Goal: Task Accomplishment & Management: Use online tool/utility

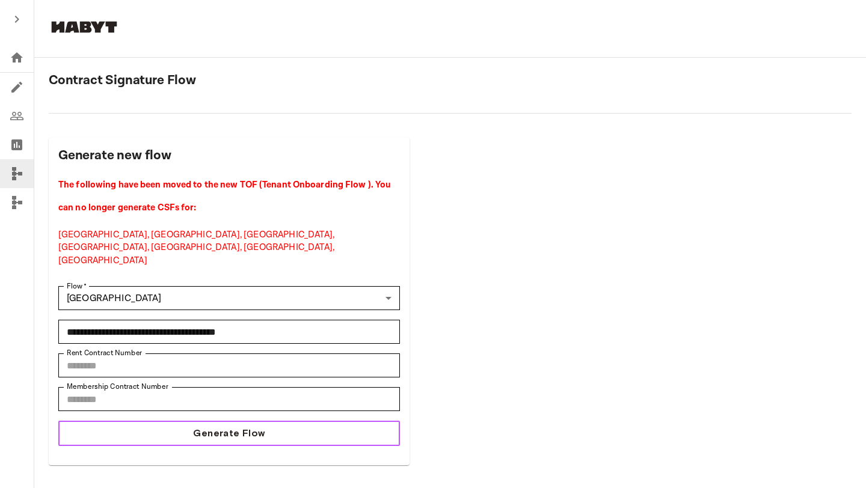
click at [275, 421] on button "Generate Flow" at bounding box center [228, 433] width 341 height 25
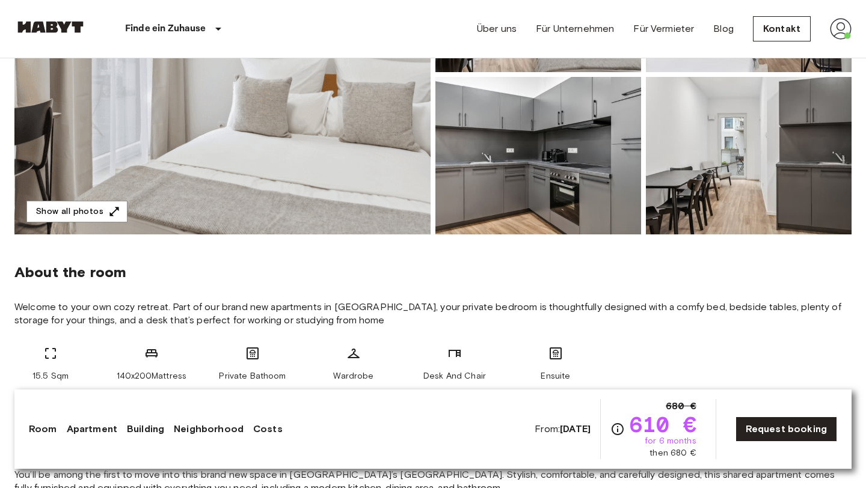
scroll to position [106, 0]
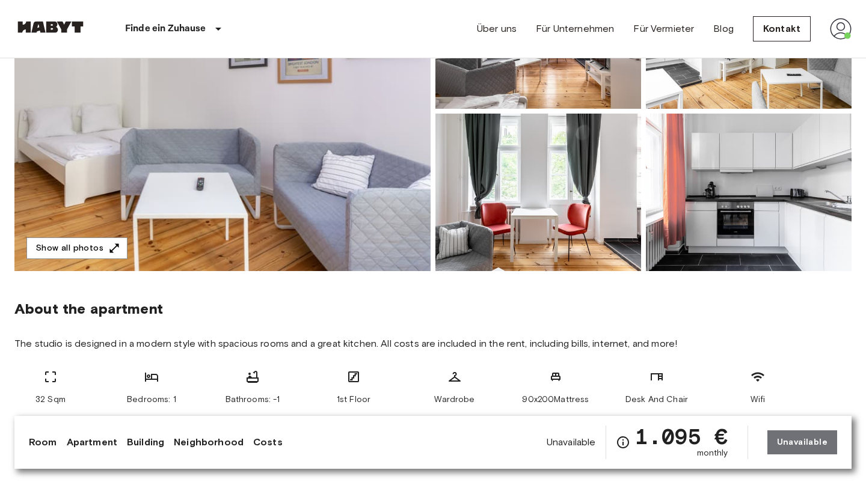
scroll to position [204, 0]
